Goal: Transaction & Acquisition: Book appointment/travel/reservation

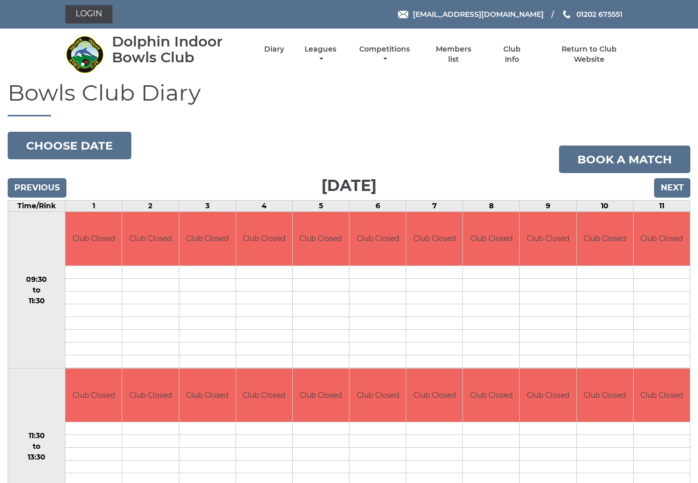
click at [678, 193] on input "Next" at bounding box center [672, 187] width 36 height 19
click at [677, 184] on input "Next" at bounding box center [672, 187] width 36 height 19
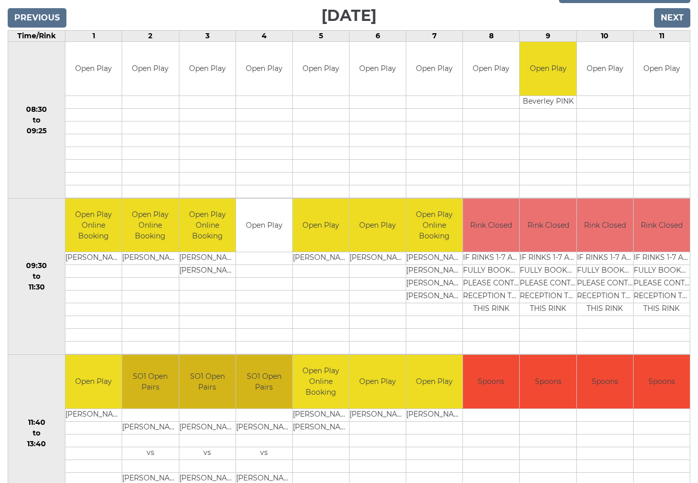
scroll to position [170, 0]
click at [672, 15] on input "Next" at bounding box center [672, 17] width 36 height 19
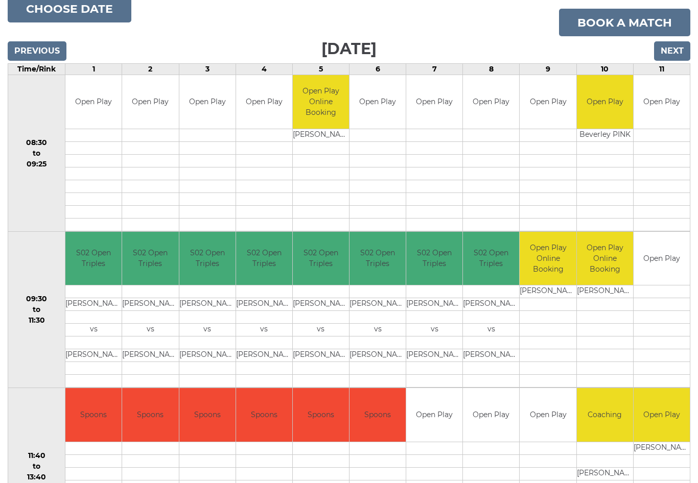
scroll to position [137, 0]
click at [675, 47] on input "Next" at bounding box center [672, 50] width 36 height 19
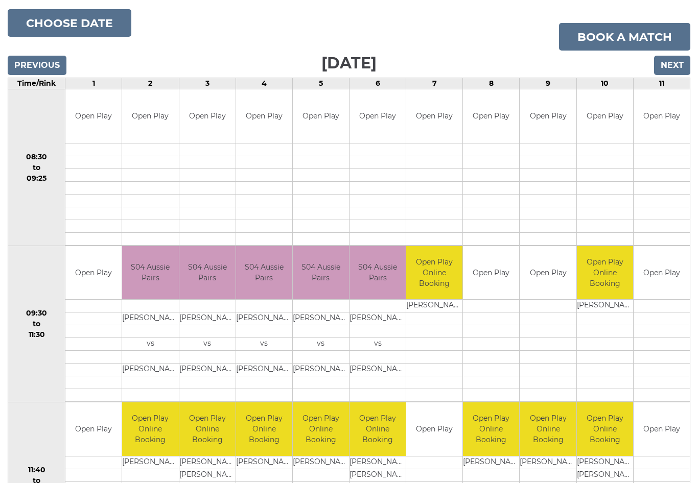
scroll to position [122, 0]
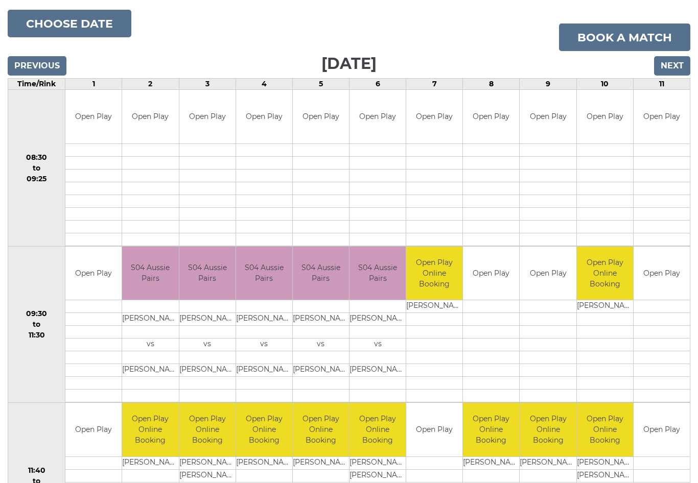
click at [677, 62] on input "Next" at bounding box center [672, 66] width 36 height 19
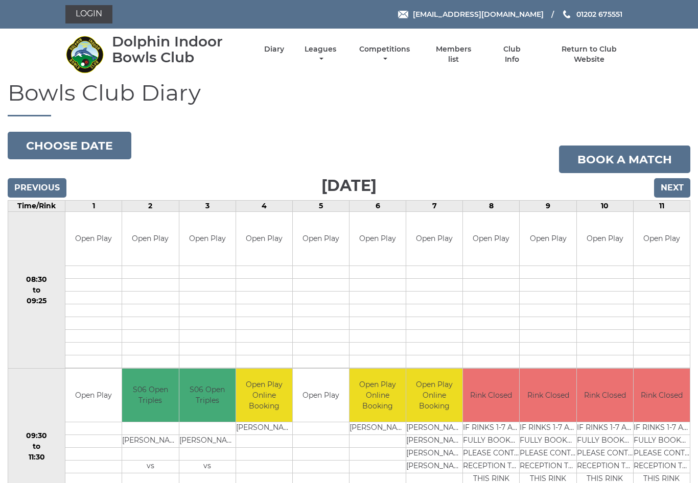
click at [681, 186] on input "Next" at bounding box center [672, 187] width 36 height 19
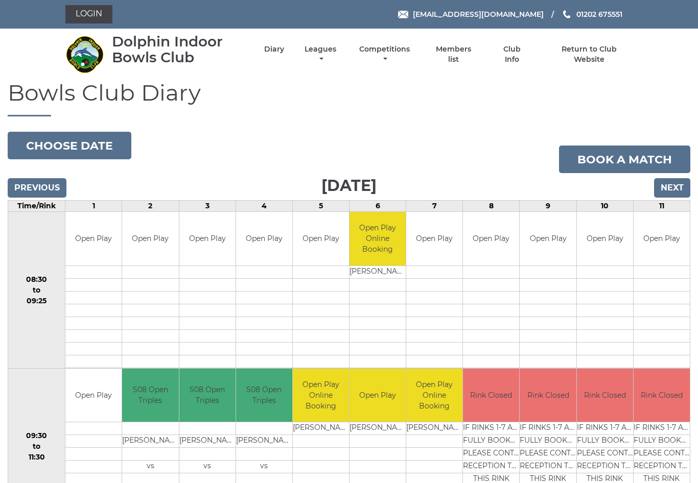
click at [678, 191] on input "Next" at bounding box center [672, 187] width 36 height 19
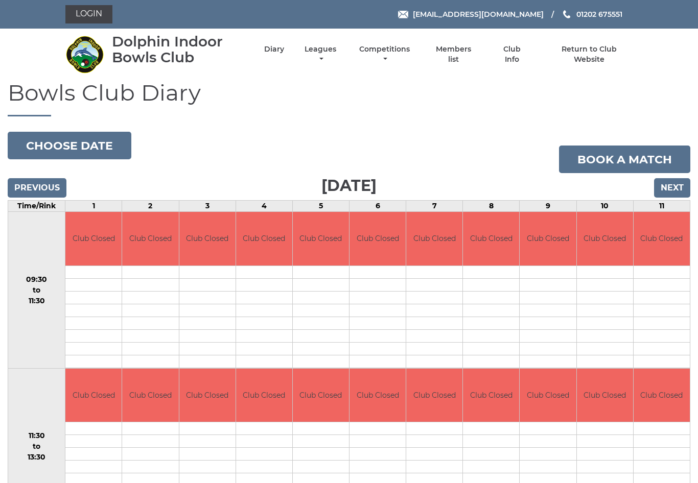
click at [90, 141] on button "Choose date" at bounding box center [70, 146] width 124 height 28
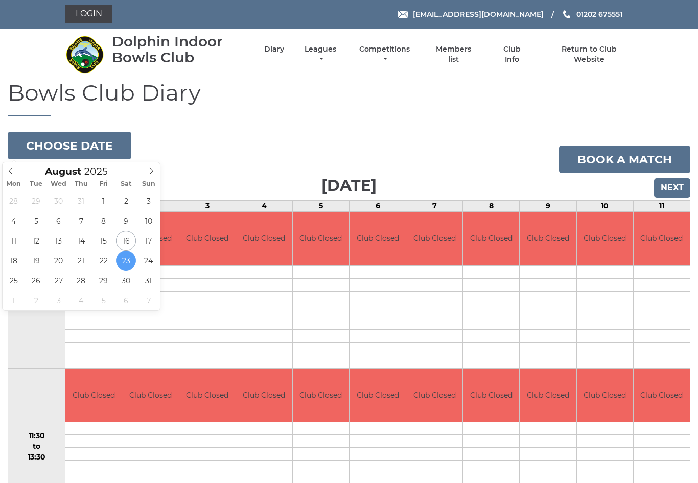
type input "[DATE]"
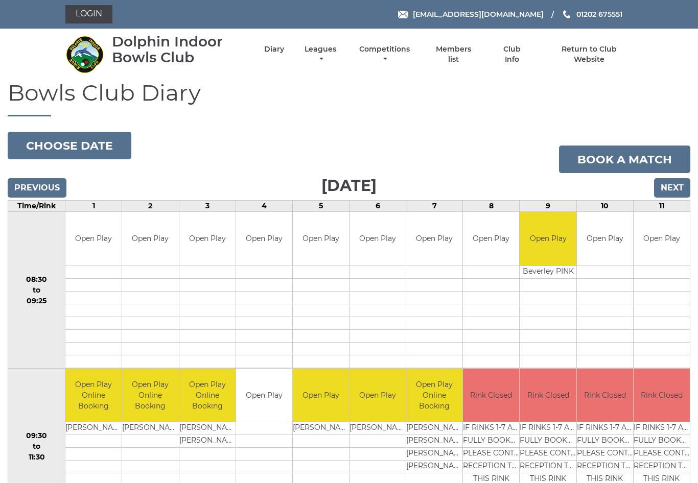
click at [625, 155] on link "Book a match" at bounding box center [624, 160] width 131 height 28
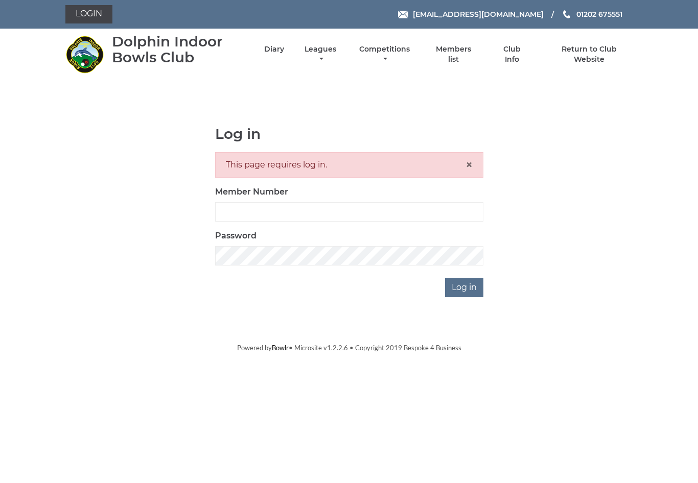
click at [317, 214] on input "Member Number" at bounding box center [349, 211] width 268 height 19
type input "3453"
click at [464, 287] on input "Log in" at bounding box center [464, 287] width 38 height 19
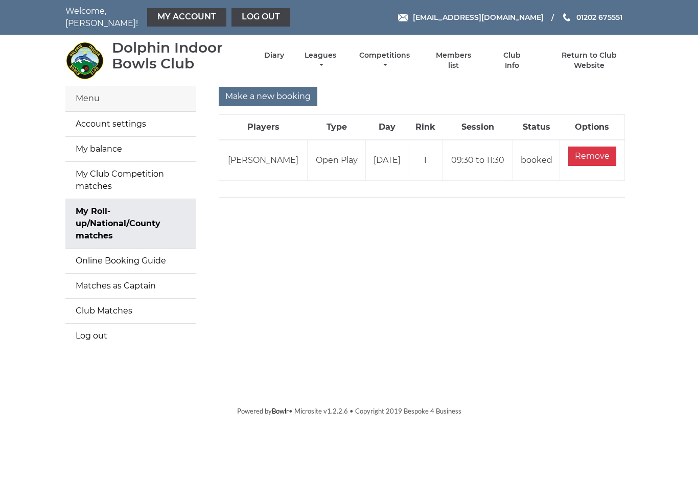
click at [279, 91] on input "Make a new booking" at bounding box center [268, 96] width 99 height 19
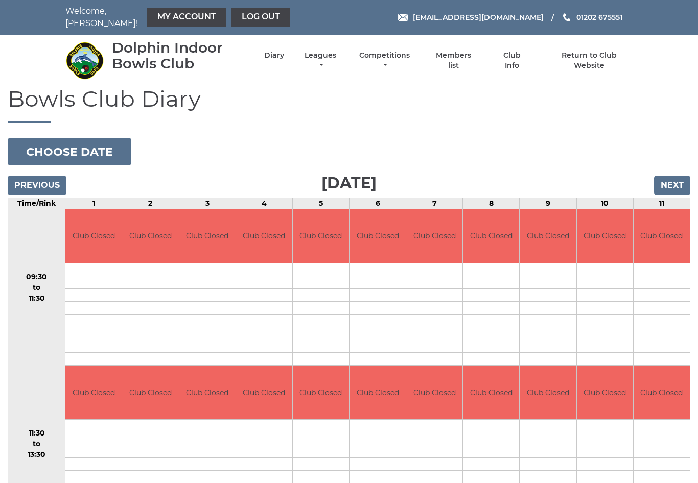
click at [91, 146] on button "Choose date" at bounding box center [70, 152] width 124 height 28
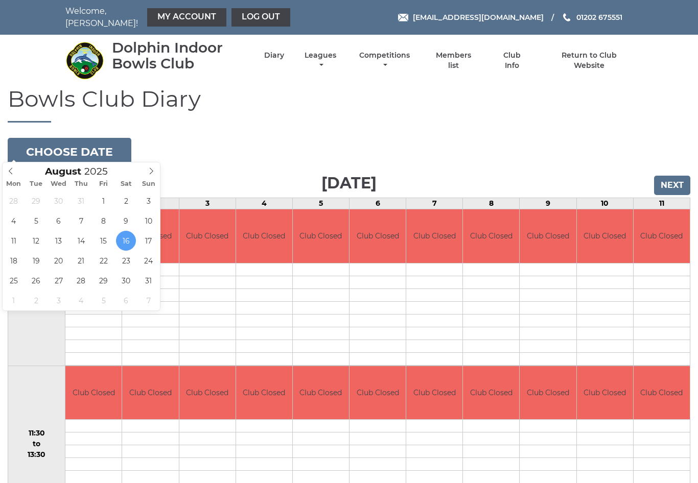
type input "[DATE]"
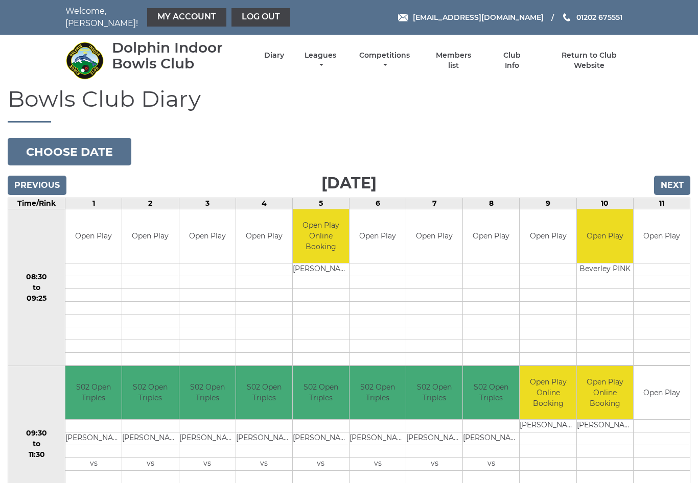
click at [0, 0] on link "Book slot" at bounding box center [0, 0] width 0 height 0
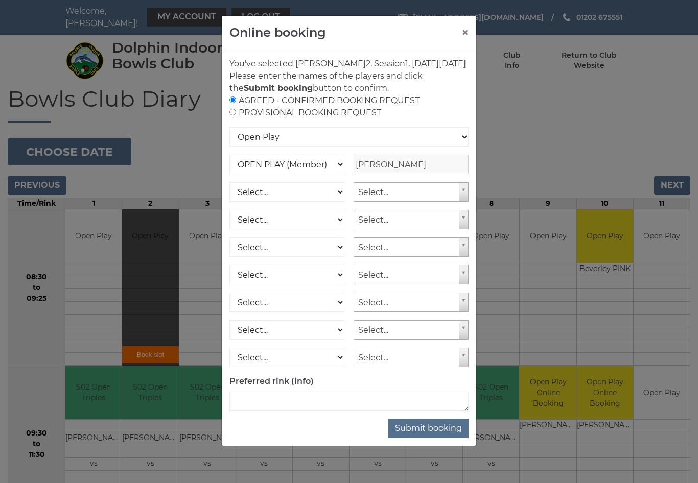
click at [405, 173] on input "[PERSON_NAME]" at bounding box center [411, 164] width 115 height 19
click at [431, 438] on button "Submit booking" at bounding box center [428, 428] width 80 height 19
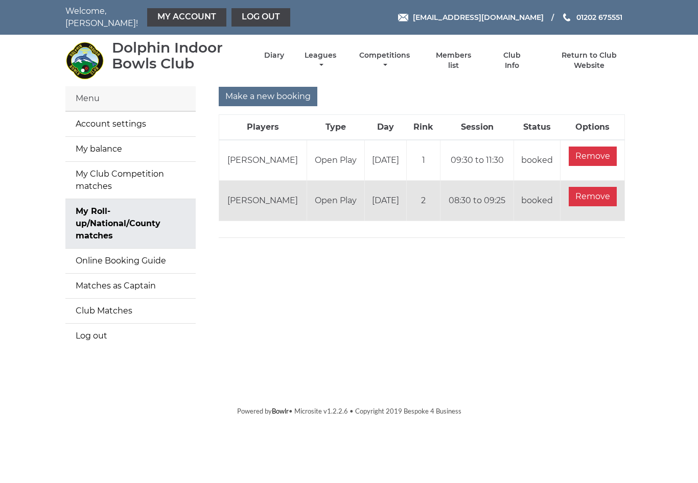
click at [272, 90] on input "Make a new booking" at bounding box center [268, 96] width 99 height 19
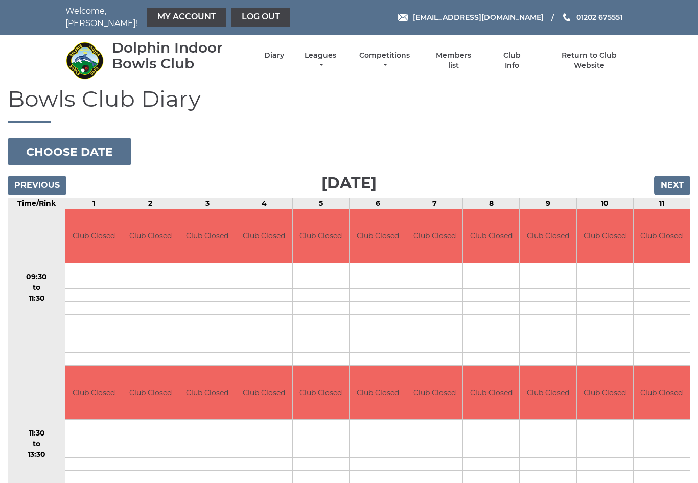
click at [92, 139] on button "Choose date" at bounding box center [70, 152] width 124 height 28
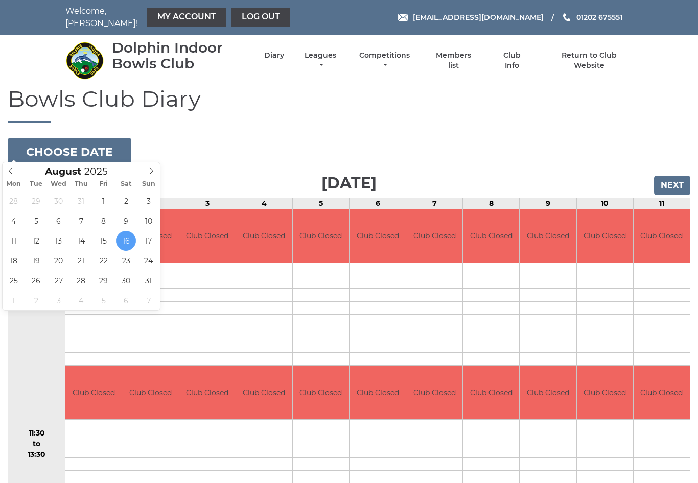
type input "2025-08-20"
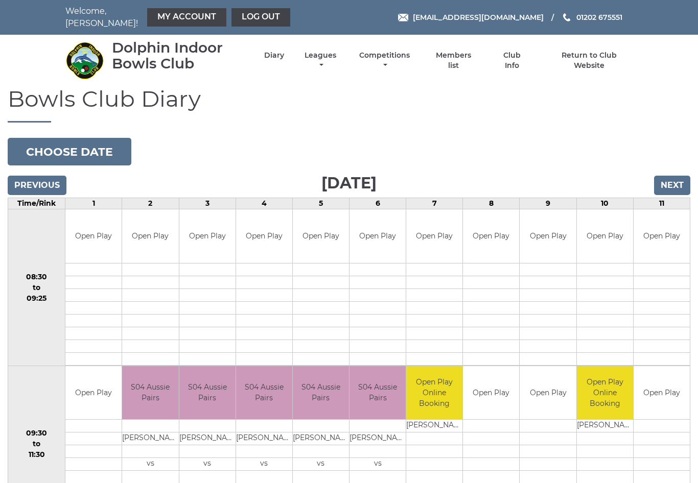
click at [0, 0] on link "Book slot" at bounding box center [0, 0] width 0 height 0
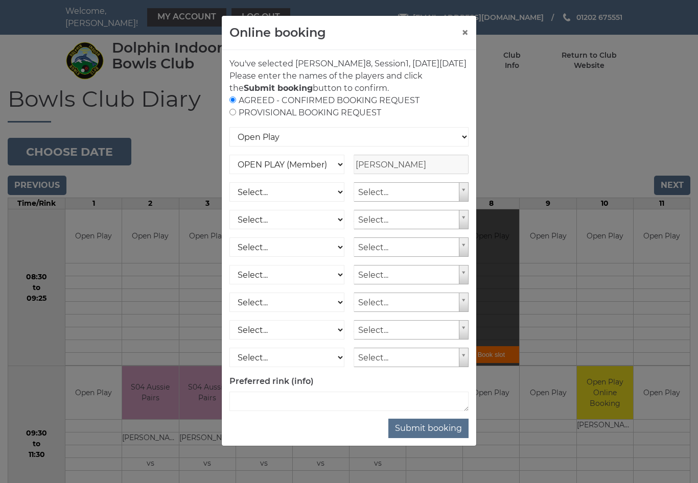
click at [424, 438] on button "Submit booking" at bounding box center [428, 428] width 80 height 19
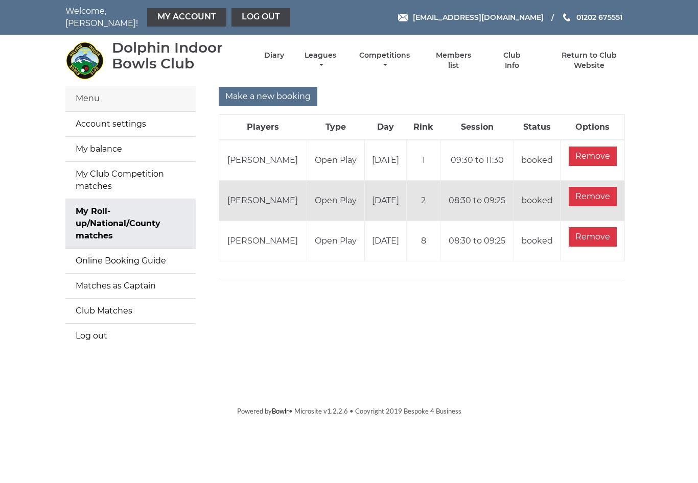
click at [267, 89] on input "Make a new booking" at bounding box center [268, 96] width 99 height 19
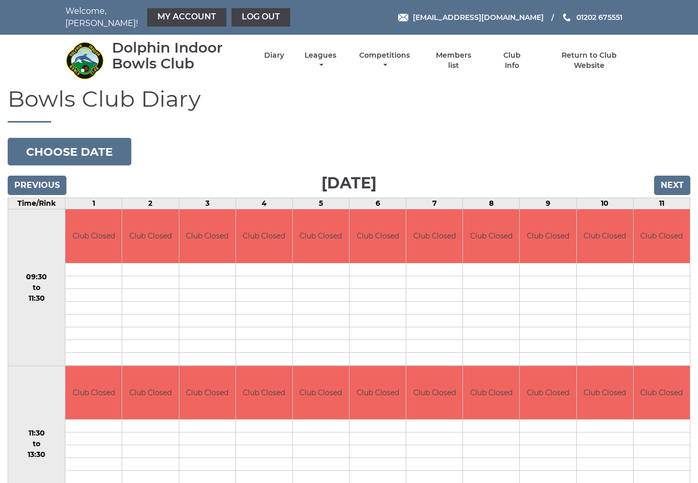
click at [98, 146] on button "Choose date" at bounding box center [70, 152] width 124 height 28
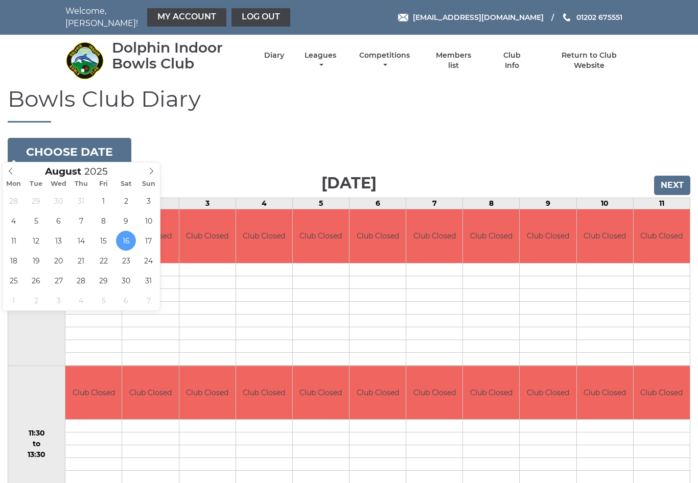
type input "2025-08-21"
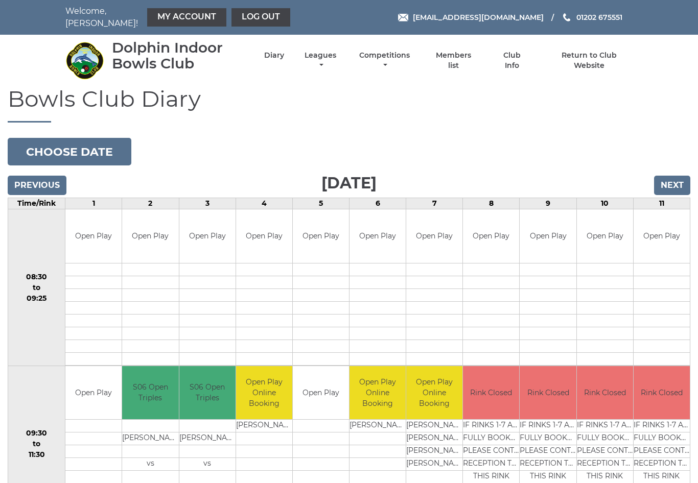
click at [0, 0] on link "Book slot" at bounding box center [0, 0] width 0 height 0
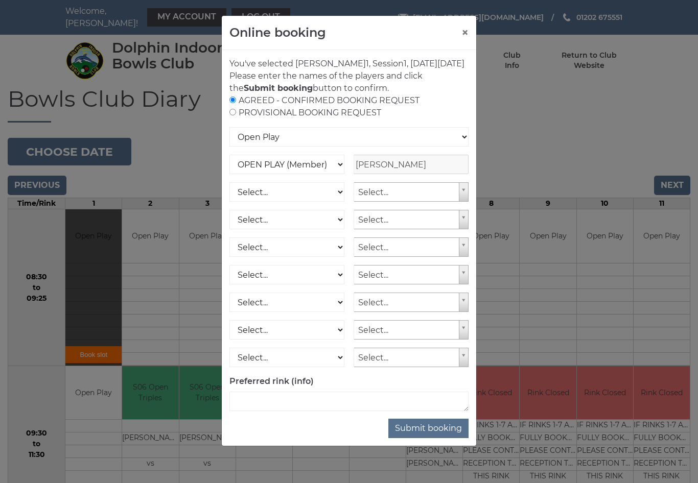
click at [437, 438] on button "Submit booking" at bounding box center [428, 428] width 80 height 19
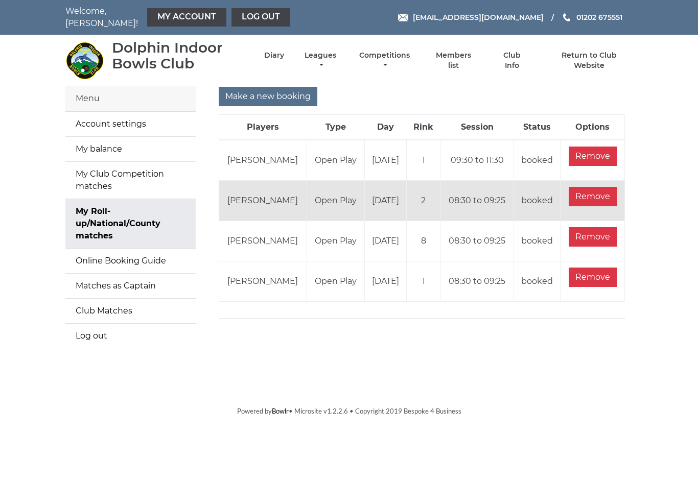
click at [275, 91] on input "Make a new booking" at bounding box center [268, 96] width 99 height 19
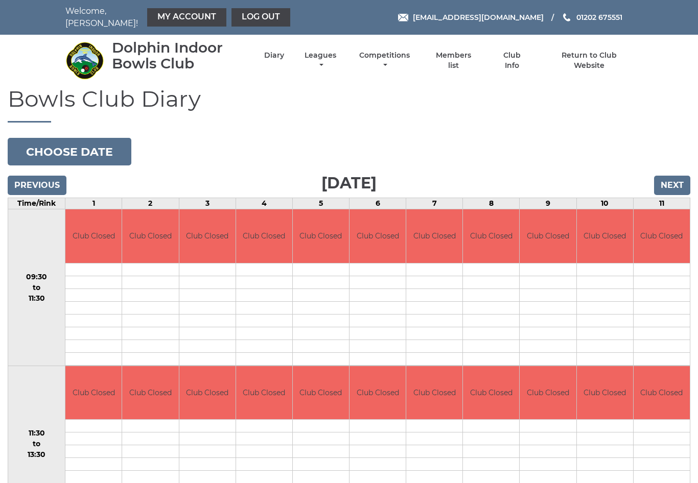
click at [96, 140] on button "Choose date" at bounding box center [70, 152] width 124 height 28
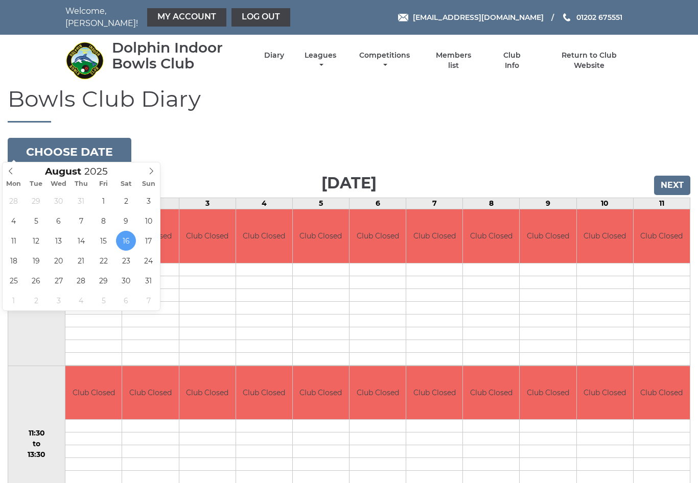
type input "2025-08-22"
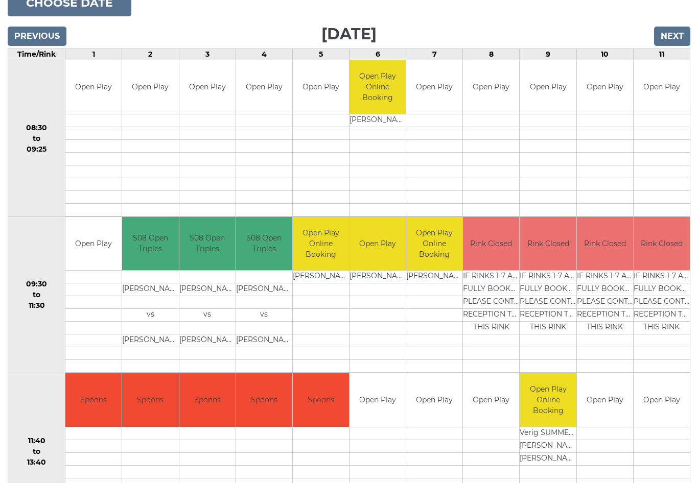
scroll to position [149, 0]
click at [0, 0] on link "Book slot" at bounding box center [0, 0] width 0 height 0
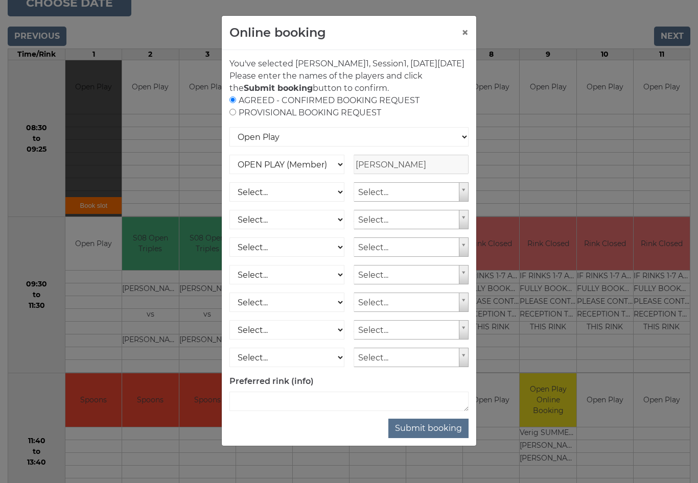
click at [432, 438] on button "Submit booking" at bounding box center [428, 428] width 80 height 19
